Goal: Use online tool/utility: Utilize a website feature to perform a specific function

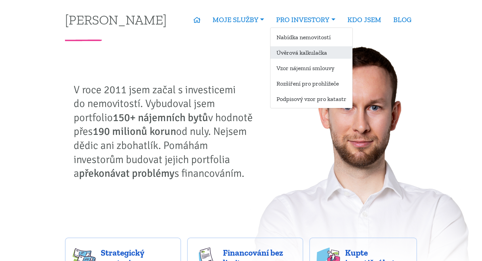
click at [292, 56] on link "Úvěrová kalkulačka" at bounding box center [312, 52] width 82 height 12
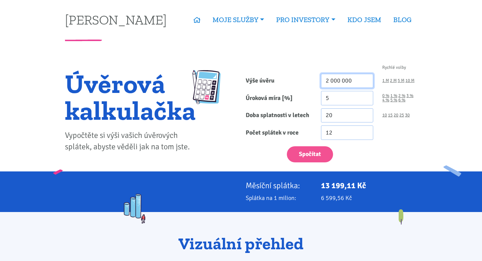
click at [348, 78] on input "2 000 000" at bounding box center [347, 81] width 53 height 14
type input "9 520 000"
click at [346, 99] on input "5" at bounding box center [347, 98] width 53 height 14
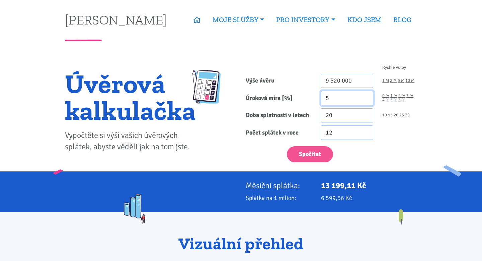
click at [346, 99] on input "5" at bounding box center [347, 98] width 53 height 14
type input "4.89"
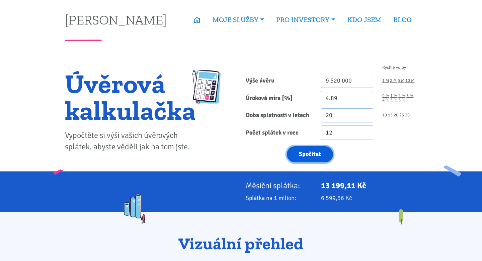
click at [312, 152] on button "Spočítat" at bounding box center [310, 154] width 46 height 16
type input "9520000"
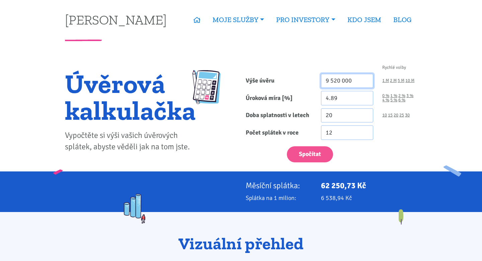
click at [364, 83] on input "9 520 000" at bounding box center [347, 81] width 53 height 14
click at [344, 87] on input "9 520 000" at bounding box center [347, 81] width 53 height 14
click at [340, 83] on input "9 520 000" at bounding box center [347, 81] width 53 height 14
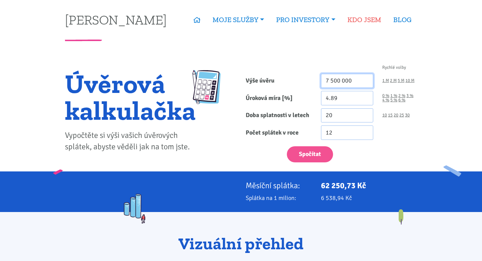
type input "7 500 000"
click at [348, 95] on input "4.89" at bounding box center [347, 98] width 53 height 14
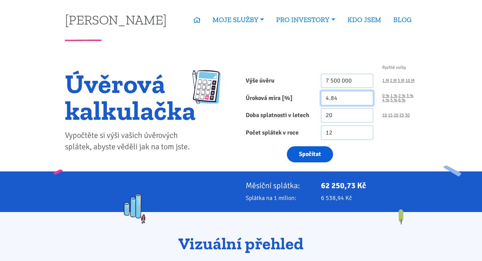
type input "4.84"
click at [320, 150] on button "Spočítat" at bounding box center [310, 154] width 46 height 16
type input "7500000"
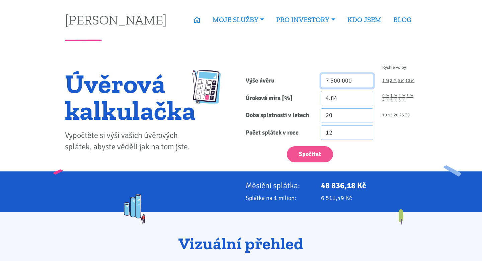
click at [339, 83] on input "7 500 000" at bounding box center [347, 81] width 53 height 14
click at [338, 82] on input "7 500 000" at bounding box center [347, 81] width 53 height 14
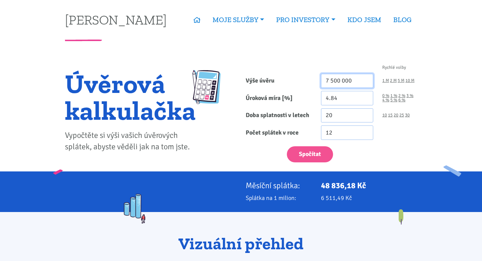
click at [338, 82] on input "7 500 000" at bounding box center [347, 81] width 53 height 14
type input "37 000 000"
click at [352, 98] on input "4.84" at bounding box center [347, 98] width 53 height 14
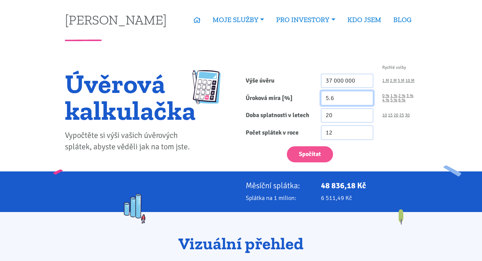
type input "5.6"
click at [352, 111] on input "20" at bounding box center [347, 115] width 53 height 14
type input "30"
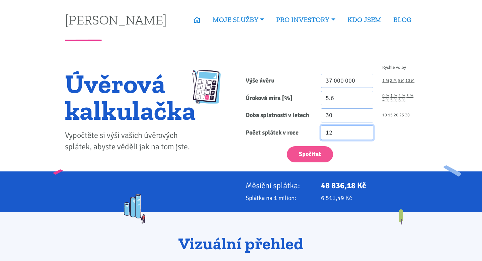
click at [352, 134] on input "12" at bounding box center [347, 132] width 53 height 14
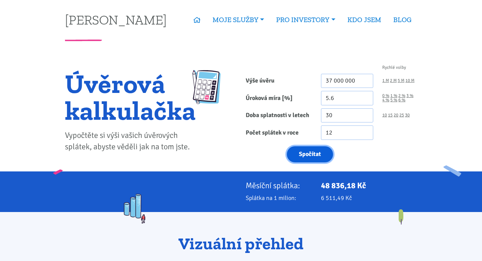
click at [307, 159] on button "Spočítat" at bounding box center [310, 154] width 46 height 16
type input "37000000"
drag, startPoint x: 322, startPoint y: 186, endPoint x: 374, endPoint y: 187, distance: 52.3
click at [374, 187] on p "212 409,22 Kč" at bounding box center [369, 185] width 96 height 9
